Goal: Information Seeking & Learning: Learn about a topic

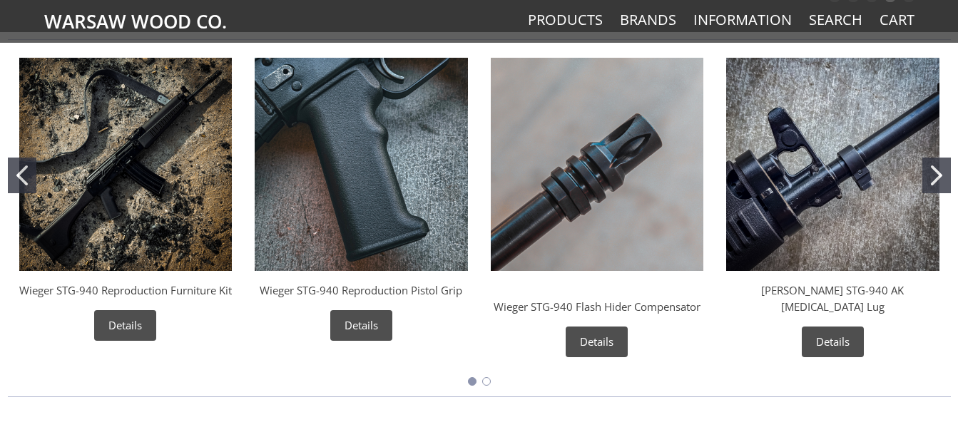
scroll to position [476, 0]
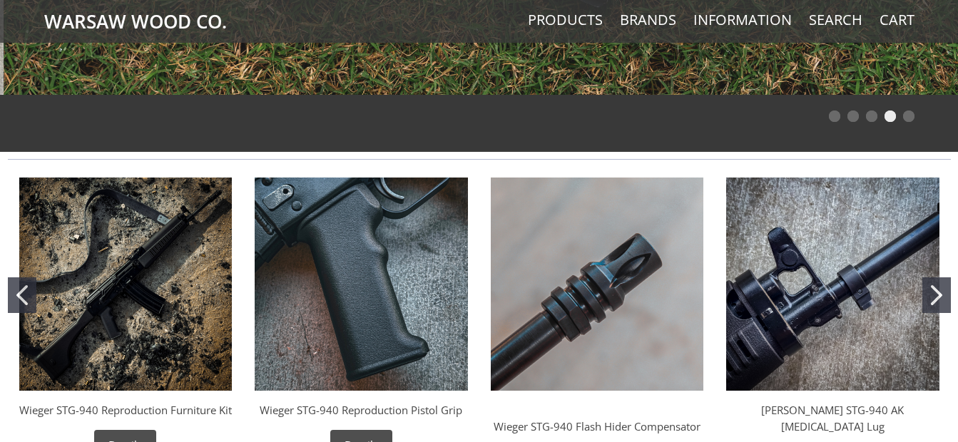
click at [923, 288] on button "Go to slide 2" at bounding box center [937, 296] width 29 height 36
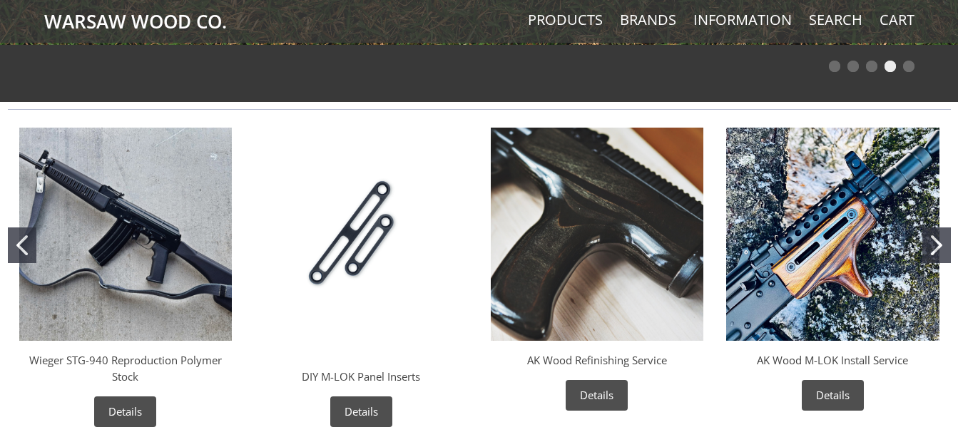
scroll to position [571, 0]
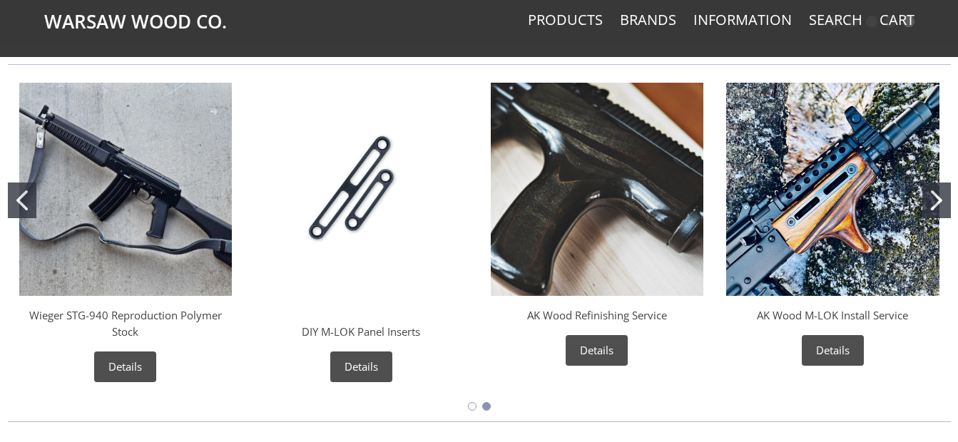
click at [17, 196] on icon "Go to slide 1" at bounding box center [21, 201] width 11 height 20
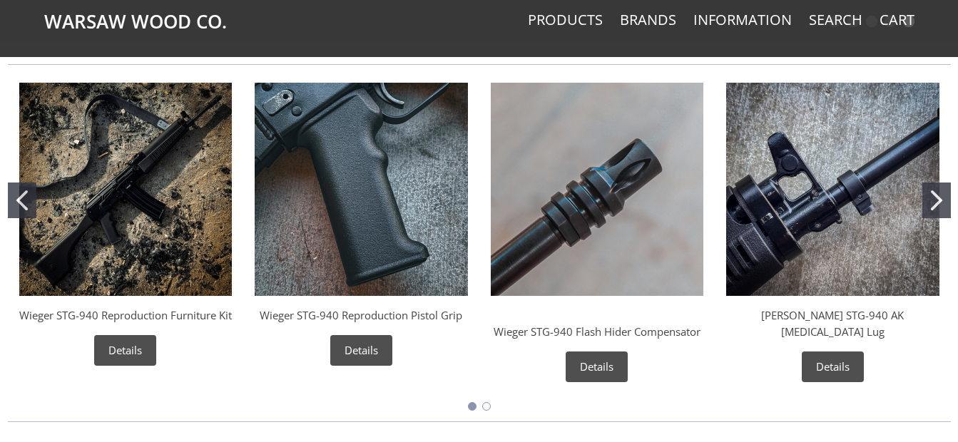
click at [935, 199] on icon "Go to slide 2" at bounding box center [936, 201] width 11 height 20
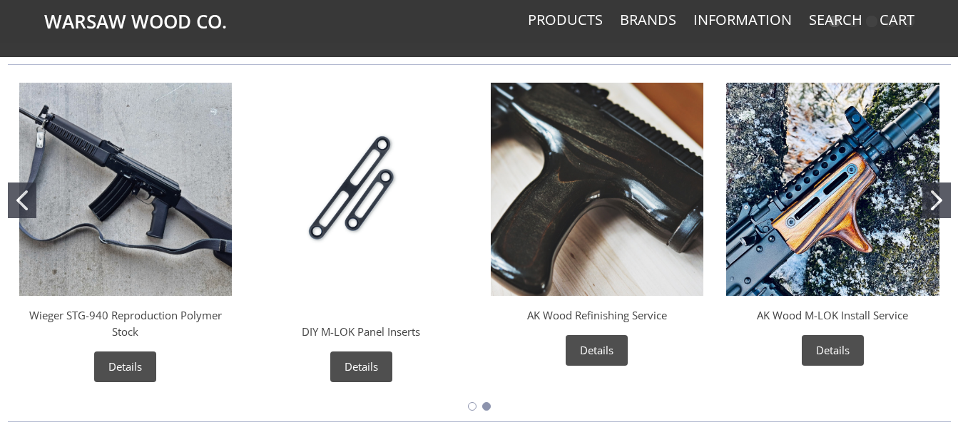
click at [147, 185] on img "Wieger STG-940 Reproduction Polymer Stock" at bounding box center [125, 189] width 213 height 213
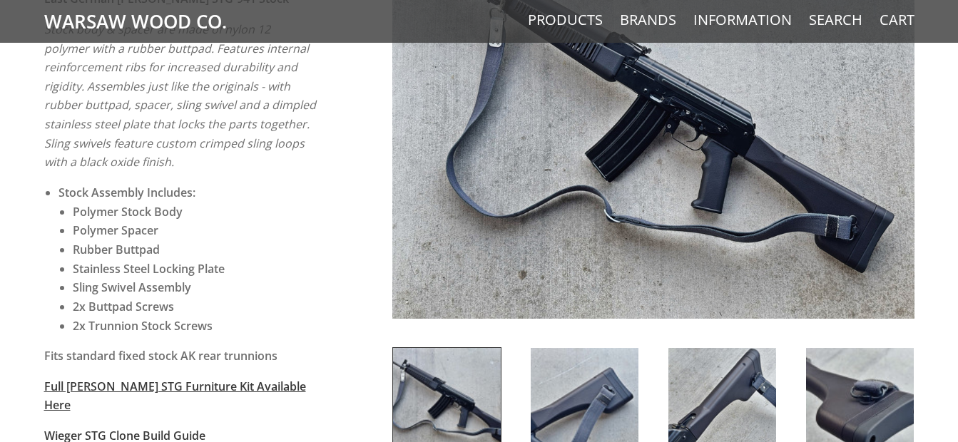
scroll to position [191, 0]
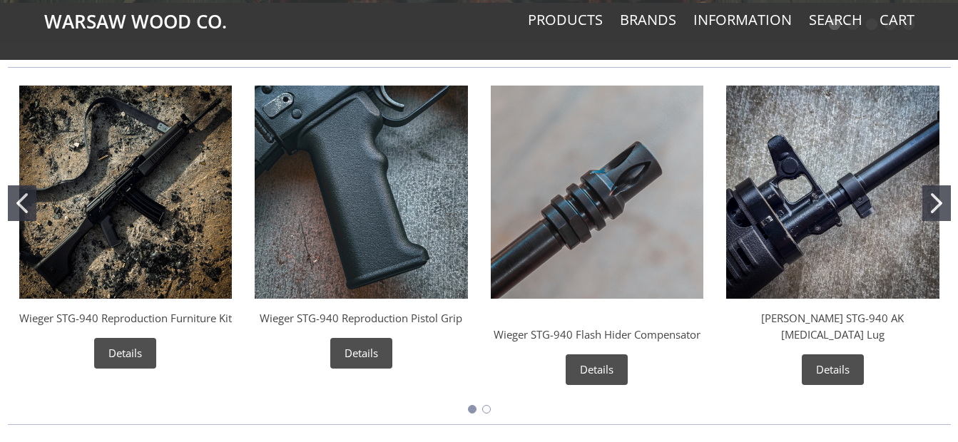
scroll to position [571, 0]
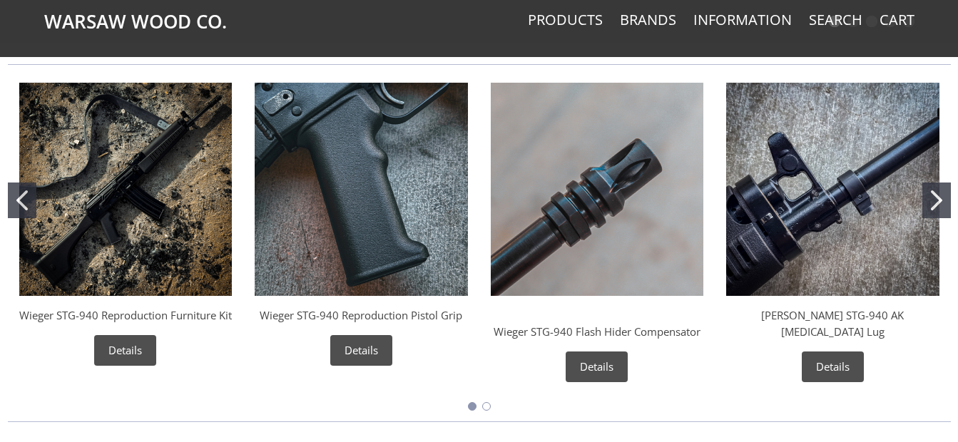
click at [796, 223] on img "Wieger STG-940 AK Bayonet Lug" at bounding box center [832, 189] width 213 height 213
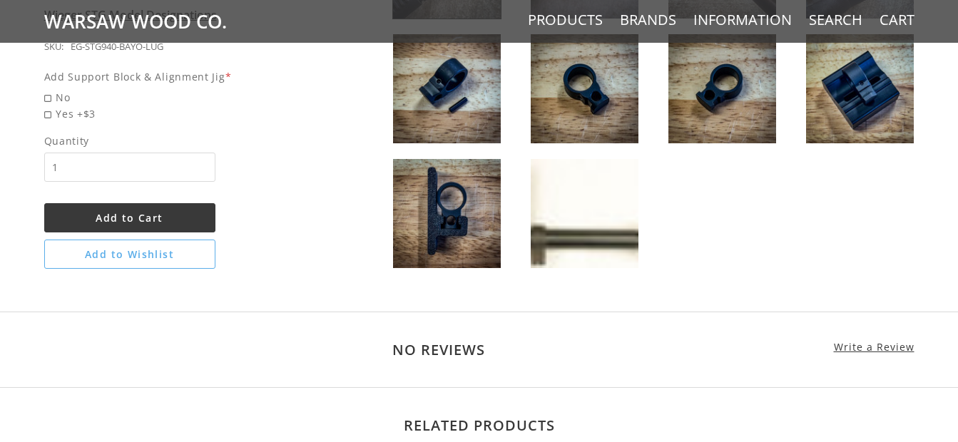
scroll to position [856, 0]
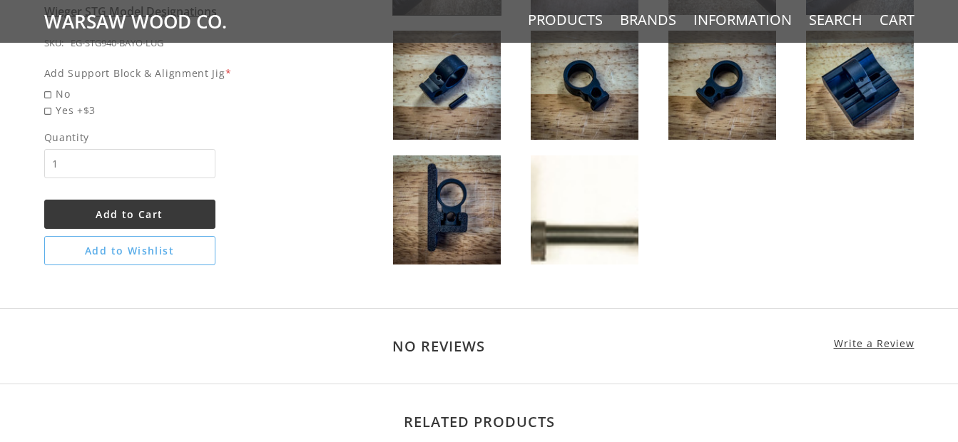
click at [592, 248] on img at bounding box center [585, 210] width 108 height 109
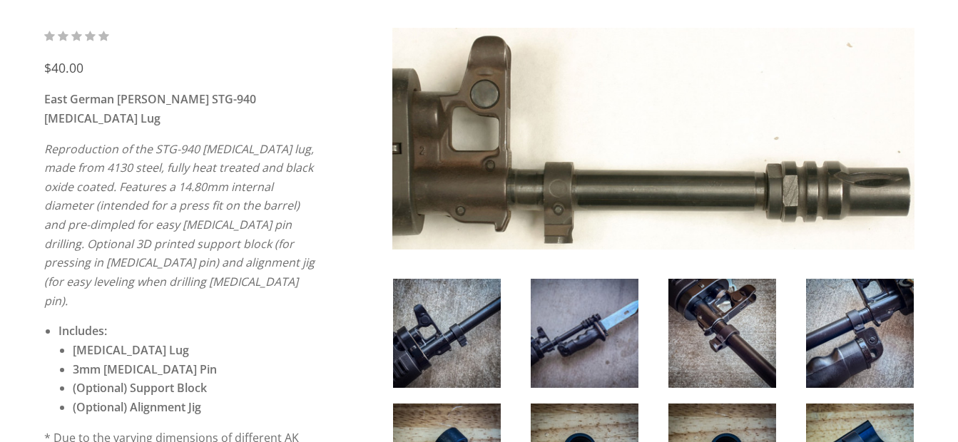
scroll to position [191, 0]
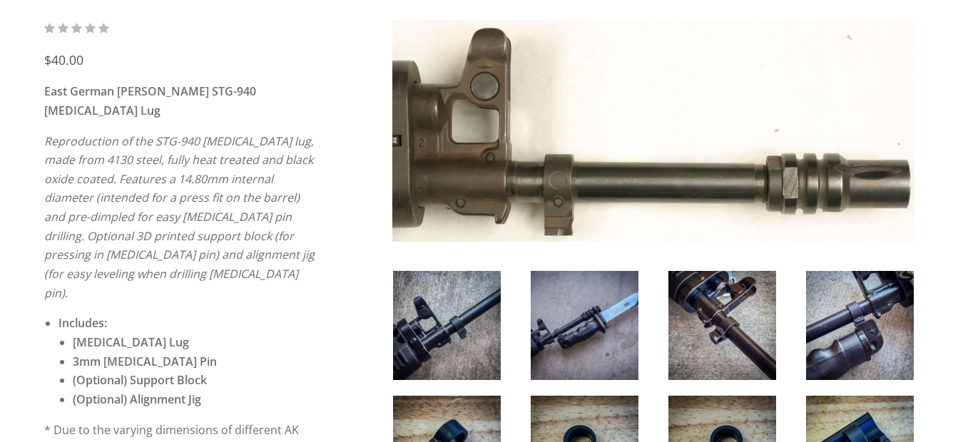
click at [477, 322] on img at bounding box center [447, 325] width 108 height 109
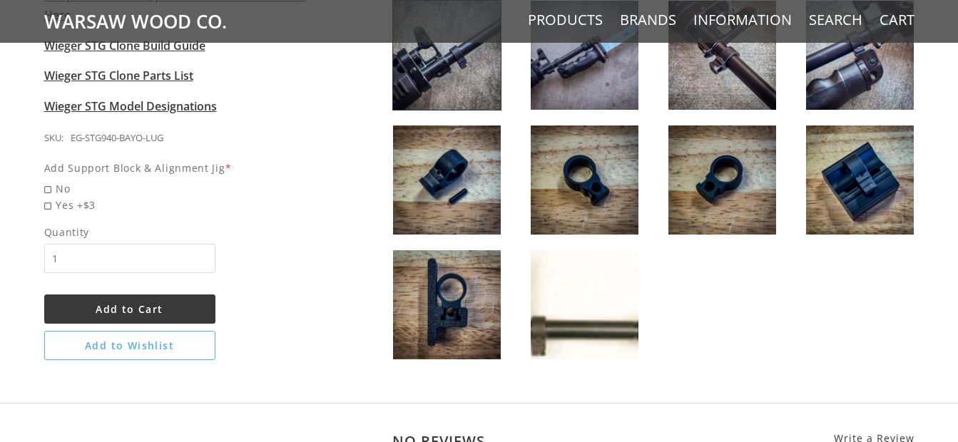
scroll to position [571, 0]
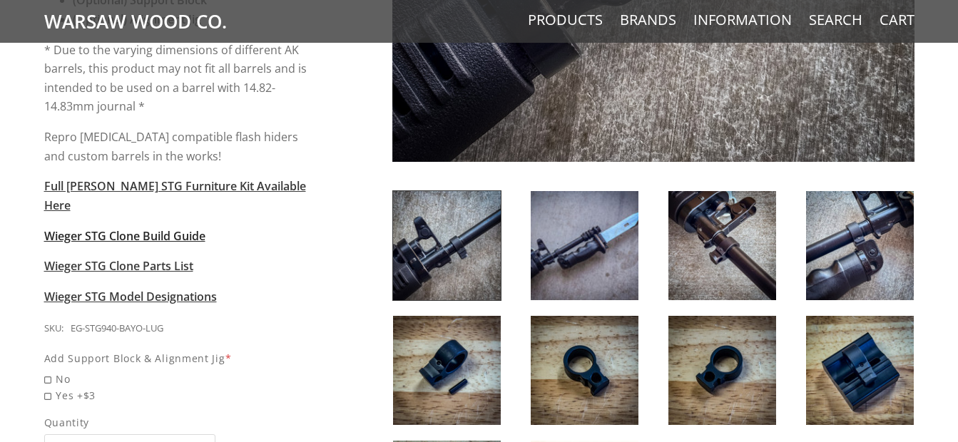
click at [191, 228] on span "Wieger STG Clone Build Guide" at bounding box center [124, 236] width 161 height 16
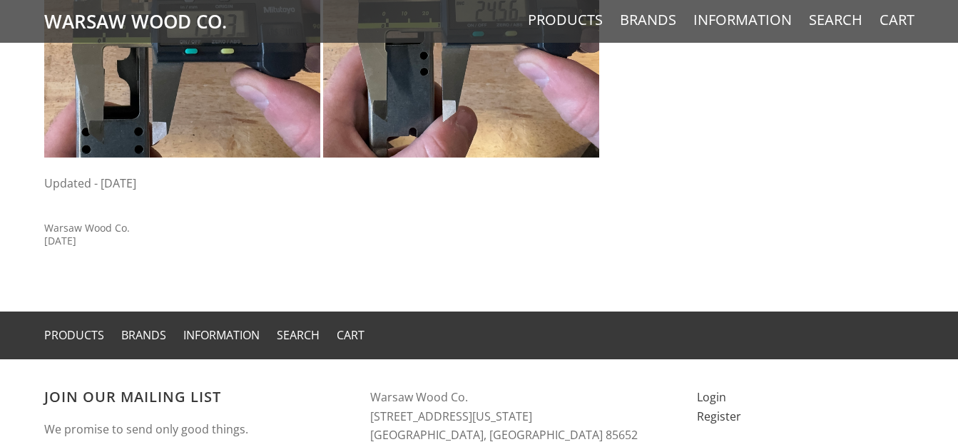
scroll to position [5137, 0]
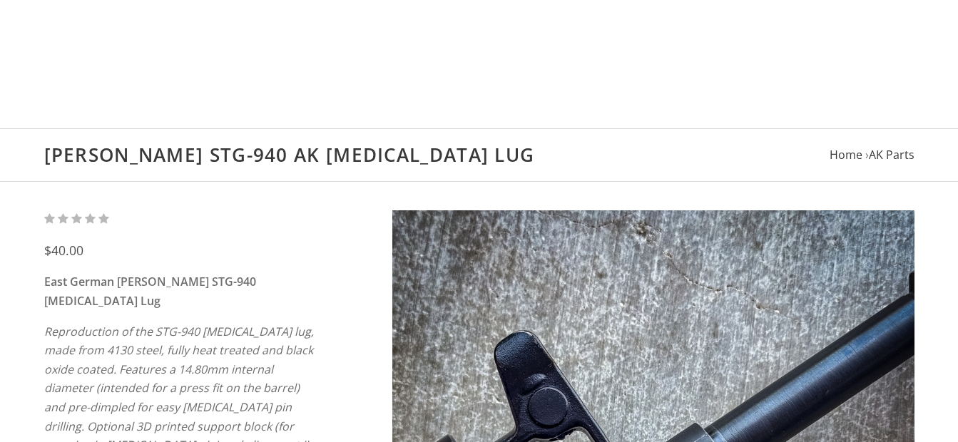
scroll to position [571, 0]
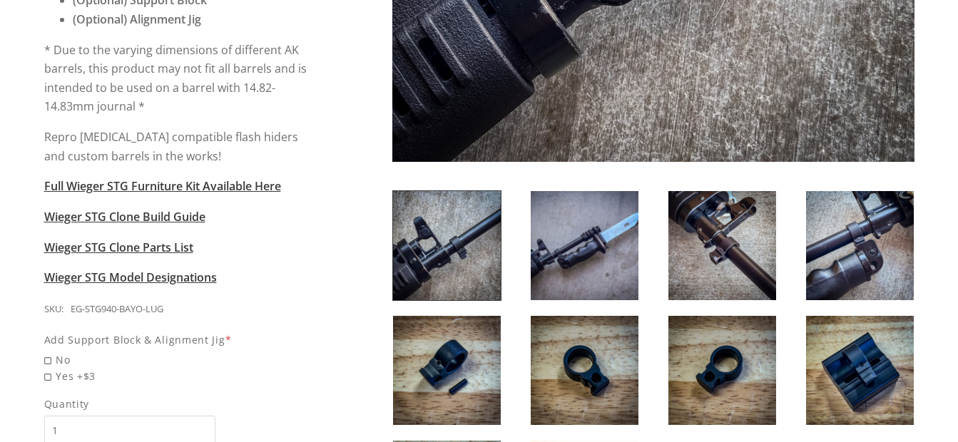
click at [218, 268] on p "Wieger STG Model Designations" at bounding box center [180, 277] width 273 height 19
click at [213, 270] on span "Wieger STG Model Designations" at bounding box center [130, 278] width 173 height 16
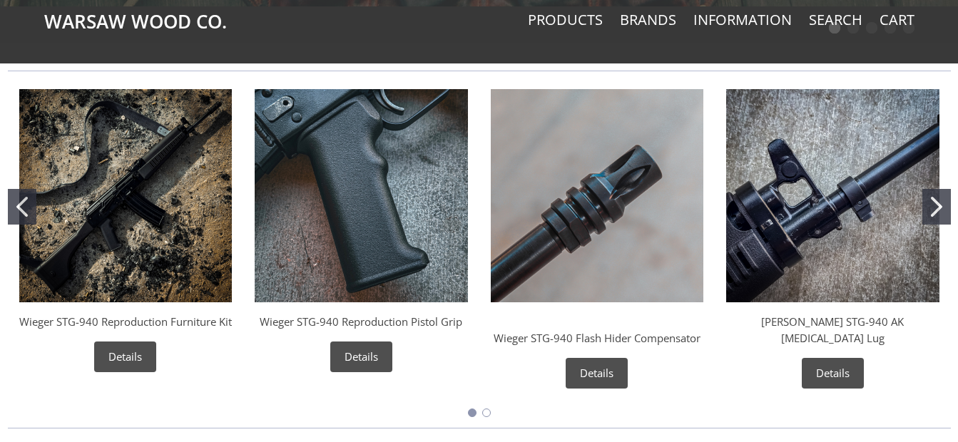
scroll to position [571, 0]
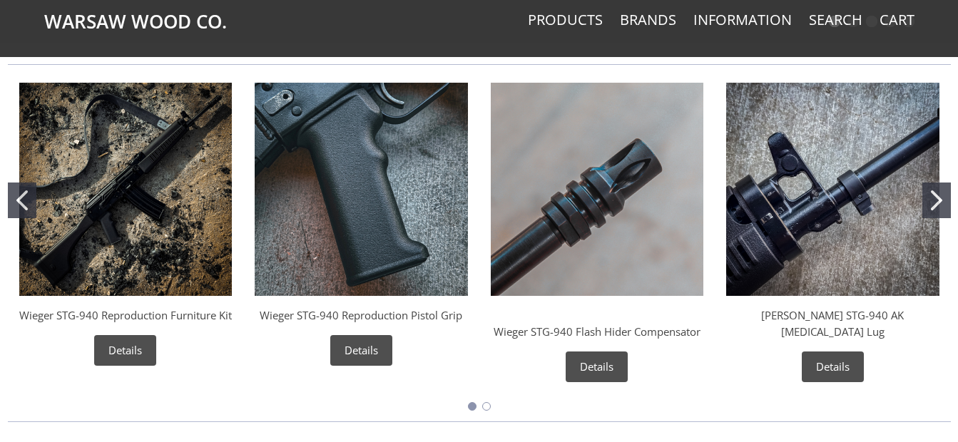
click at [179, 166] on img "Wieger STG-940 Reproduction Furniture Kit" at bounding box center [125, 189] width 213 height 213
